Goal: Task Accomplishment & Management: Use online tool/utility

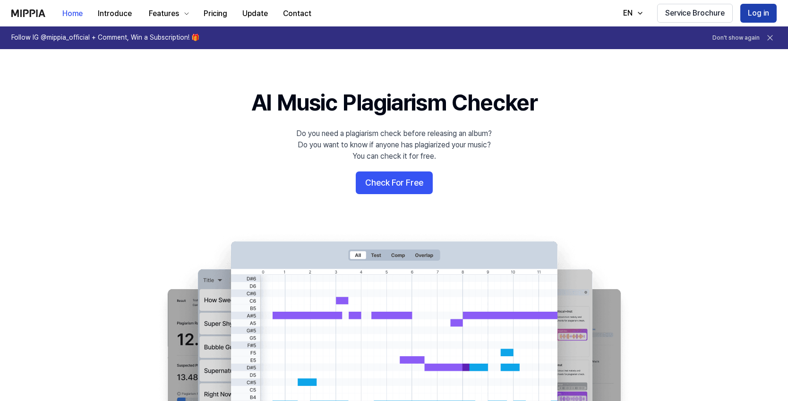
click at [758, 10] on button "Log in" at bounding box center [759, 13] width 36 height 19
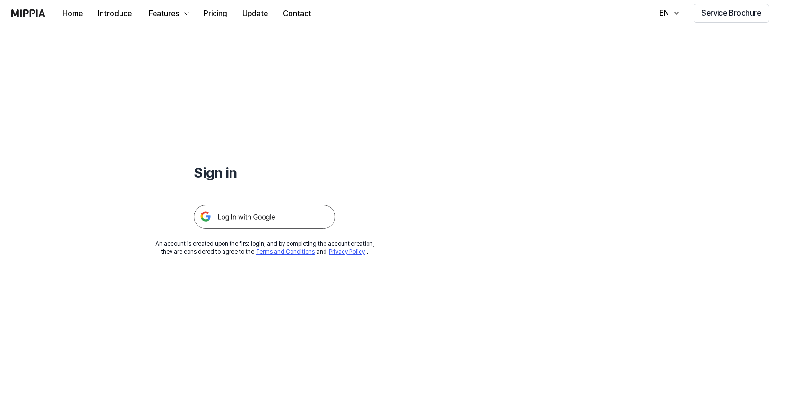
click at [243, 218] on img at bounding box center [265, 217] width 142 height 24
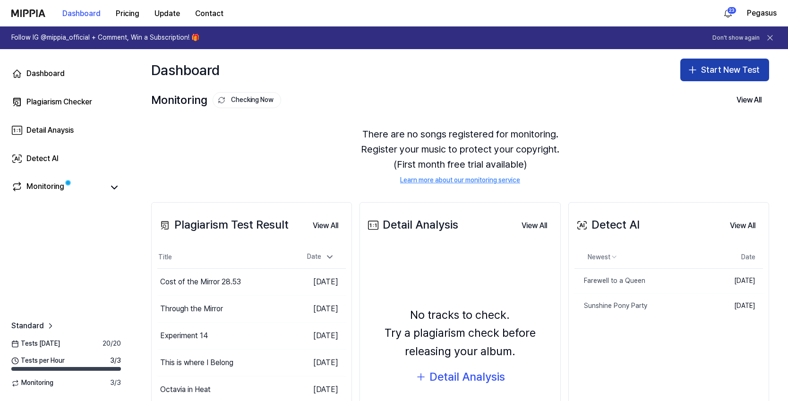
click at [713, 75] on button "Start New Test" at bounding box center [725, 70] width 89 height 23
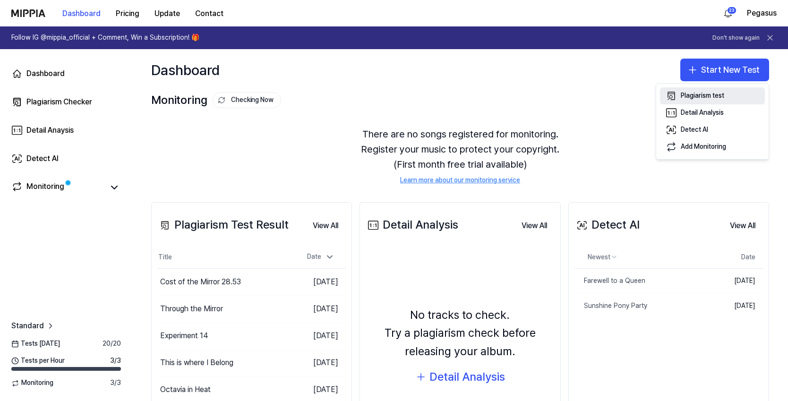
click at [720, 95] on div "Plagiarism test" at bounding box center [702, 95] width 43 height 9
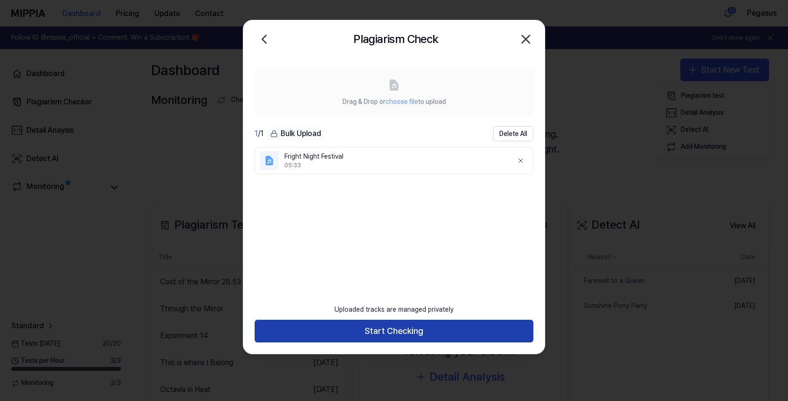
click at [395, 332] on button "Start Checking" at bounding box center [394, 331] width 279 height 23
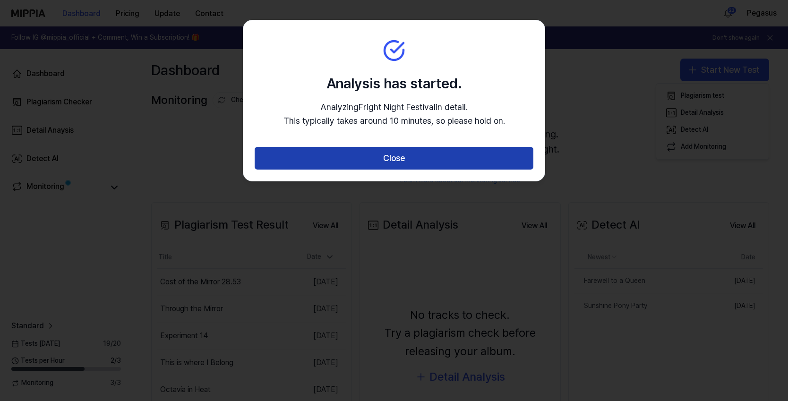
click at [392, 161] on button "Close" at bounding box center [394, 158] width 279 height 23
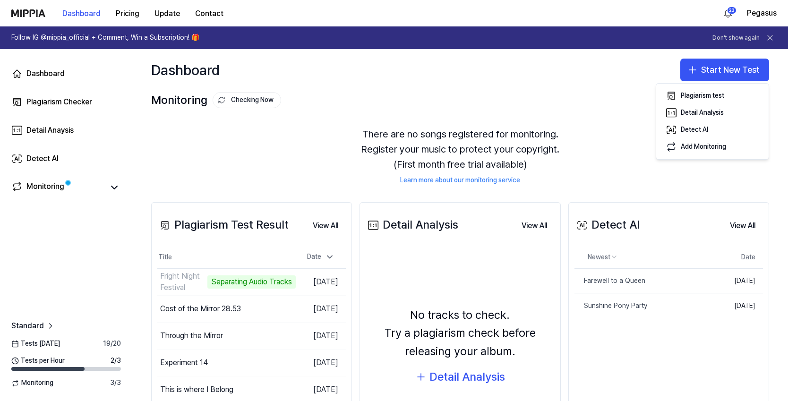
click at [9, 261] on div "Dashboard Plagiarism Checker Detail Anaysis Detect AI Monitoring Standard Tests…" at bounding box center [66, 225] width 132 height 352
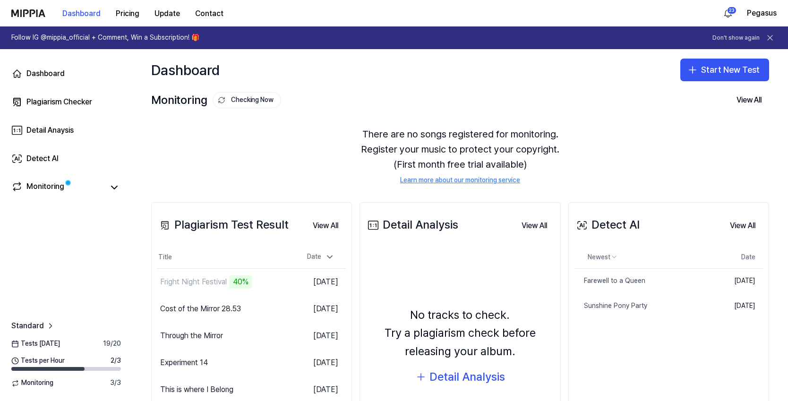
click at [48, 276] on div "Dashboard Plagiarism Checker Detail Anaysis Detect AI Monitoring Standard Tests…" at bounding box center [66, 225] width 132 height 352
click at [34, 266] on div "Dashboard Plagiarism Checker Detail Anaysis Detect AI Monitoring Standard Tests…" at bounding box center [66, 225] width 132 height 352
click at [215, 281] on div "Fright Night Festival" at bounding box center [193, 281] width 67 height 11
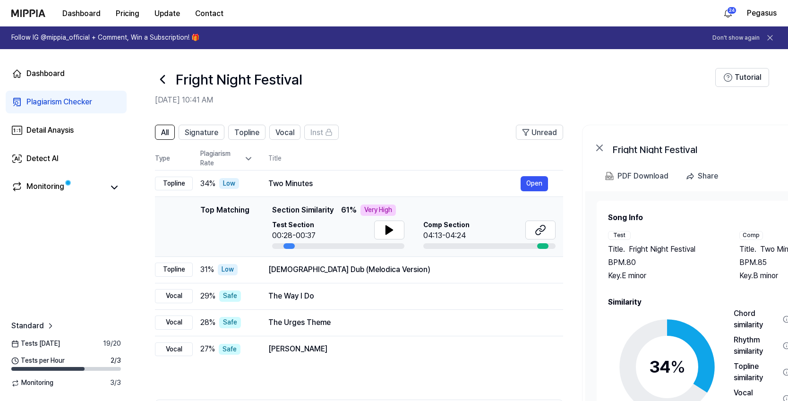
click at [462, 228] on span "Comp Section" at bounding box center [446, 225] width 46 height 9
click at [542, 229] on icon at bounding box center [540, 229] width 11 height 11
